Goal: Transaction & Acquisition: Book appointment/travel/reservation

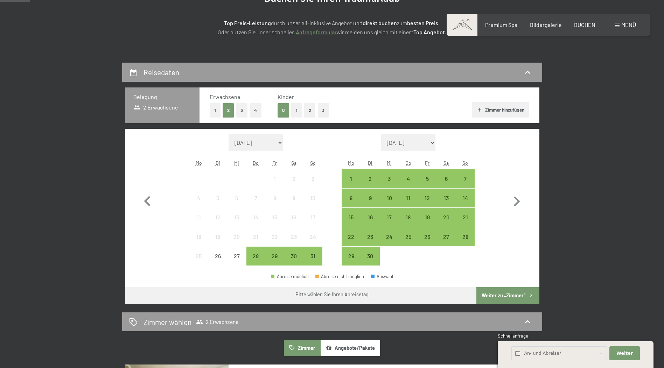
scroll to position [105, 0]
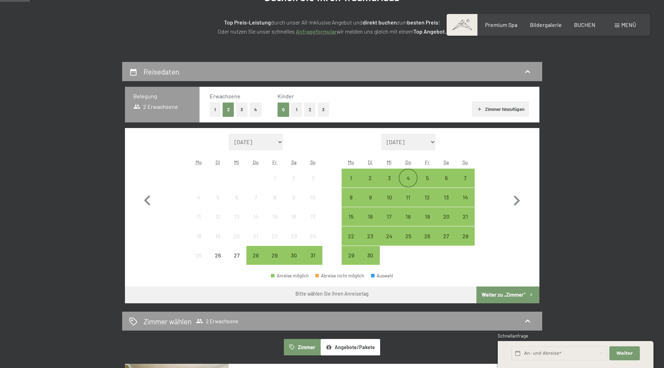
click at [410, 177] on div "4" at bounding box center [407, 183] width 17 height 17
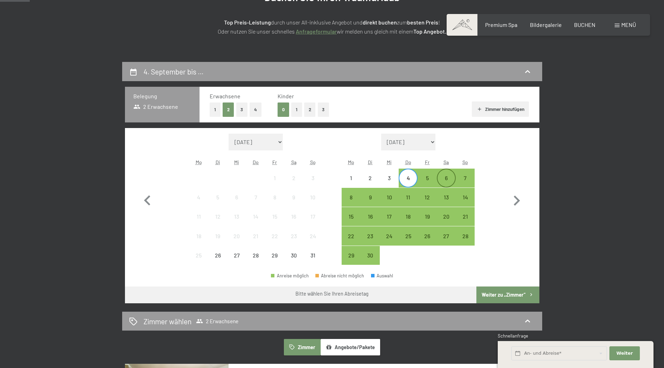
click at [443, 179] on div "6" at bounding box center [445, 183] width 17 height 17
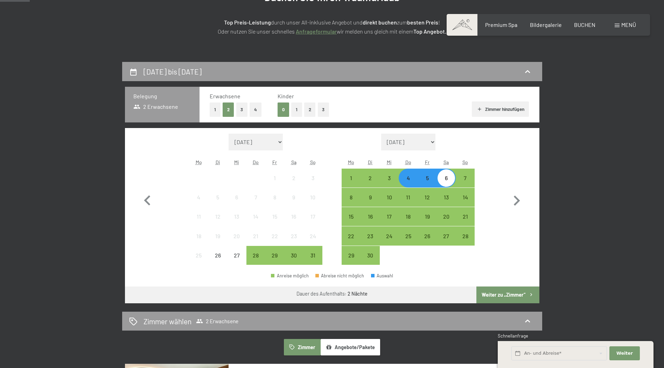
click at [519, 292] on button "Weiter zu „Zimmer“" at bounding box center [507, 294] width 63 height 17
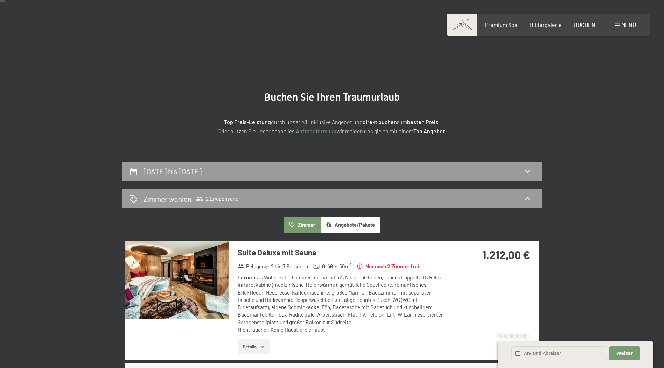
scroll to position [0, 0]
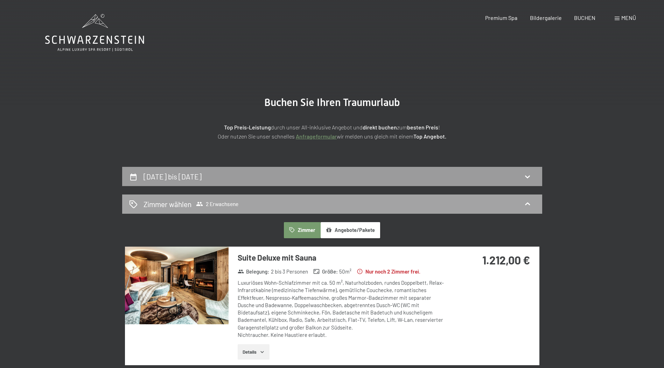
click at [246, 205] on div "Zimmer wählen 2 Erwachsene" at bounding box center [332, 204] width 406 height 10
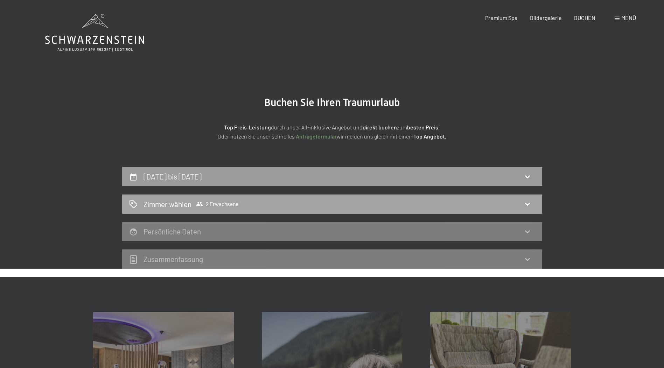
click at [529, 201] on icon at bounding box center [527, 204] width 8 height 8
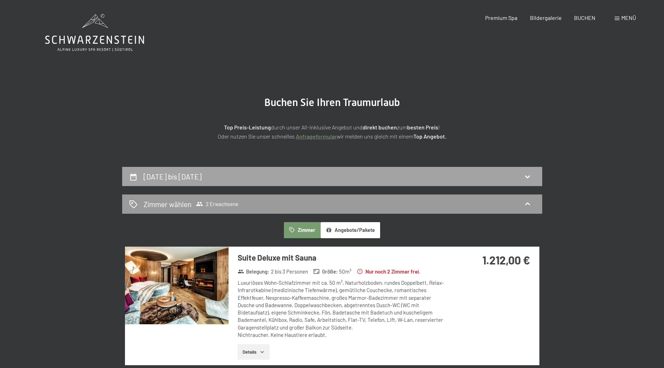
click at [201, 174] on h2 "[DATE] bis [DATE]" at bounding box center [172, 176] width 58 height 9
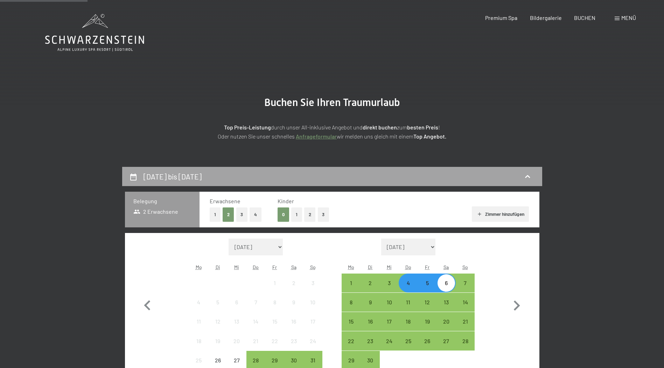
scroll to position [167, 0]
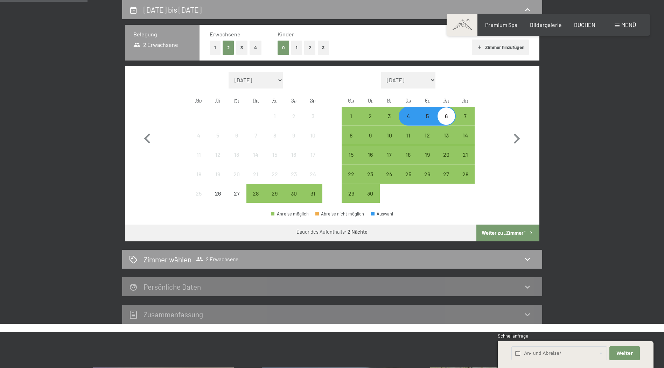
click at [216, 47] on button "1" at bounding box center [215, 48] width 11 height 14
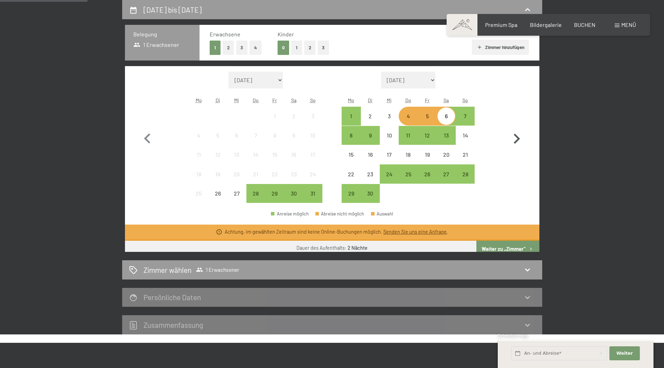
click at [506, 181] on button "button" at bounding box center [516, 138] width 20 height 132
select select "[DATE]"
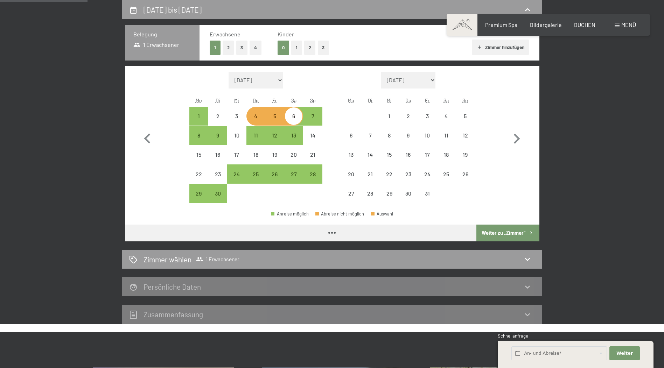
select select "[DATE]"
